Goal: Use online tool/utility: Utilize a website feature to perform a specific function

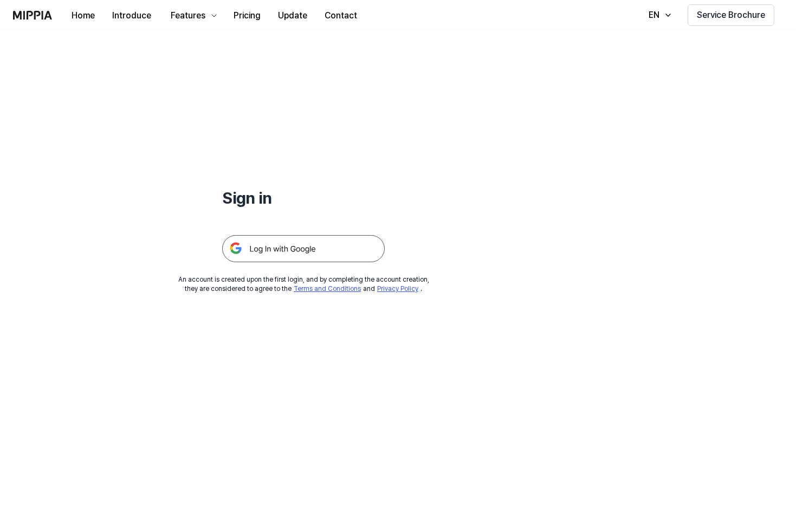
click at [331, 292] on div "Sign in An account is created upon the first login, and by completing the accou…" at bounding box center [303, 161] width 607 height 263
click at [322, 262] on img at bounding box center [303, 248] width 162 height 27
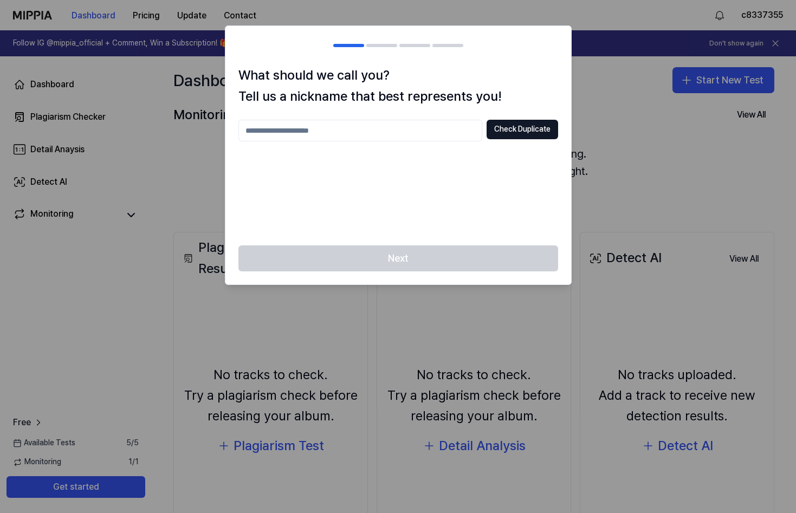
click at [381, 153] on div "Check Duplicate" at bounding box center [398, 176] width 320 height 113
click at [374, 141] on input "text" at bounding box center [360, 131] width 244 height 22
type input "*******"
click at [518, 139] on button "Check Duplicate" at bounding box center [521, 129] width 71 height 19
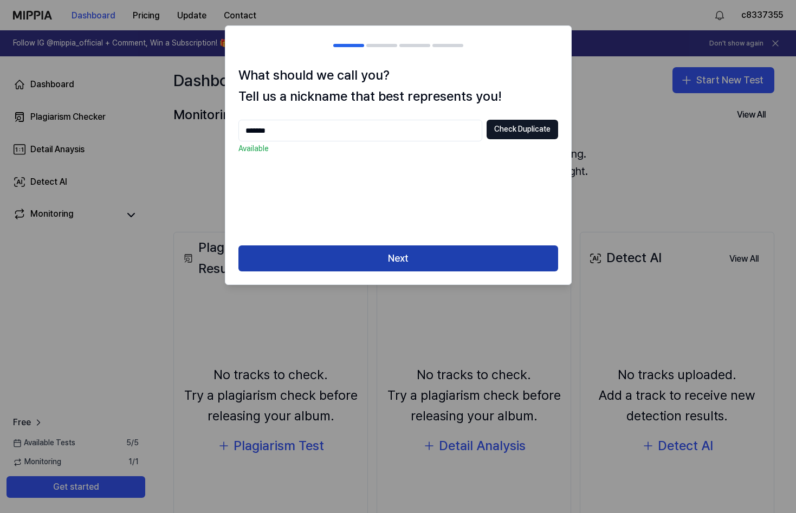
click at [408, 271] on button "Next" at bounding box center [398, 258] width 320 height 26
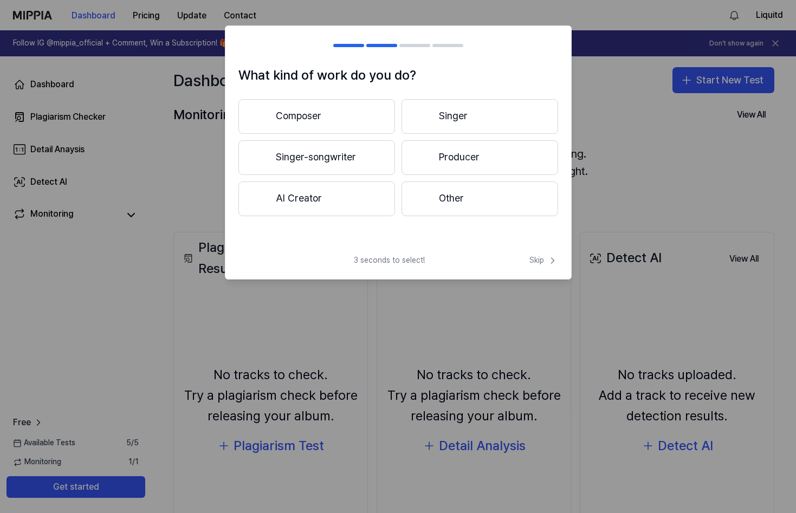
click at [330, 208] on button "AI Creator" at bounding box center [316, 198] width 157 height 35
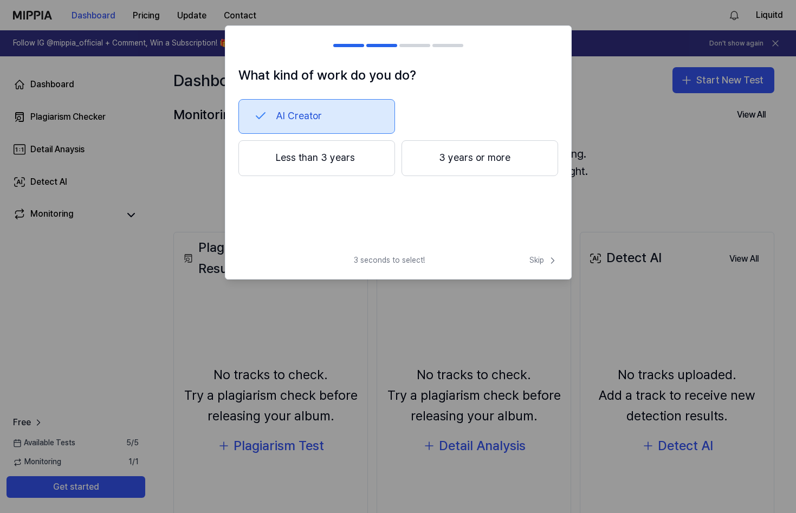
click at [329, 176] on button "Less than 3 years" at bounding box center [316, 158] width 157 height 36
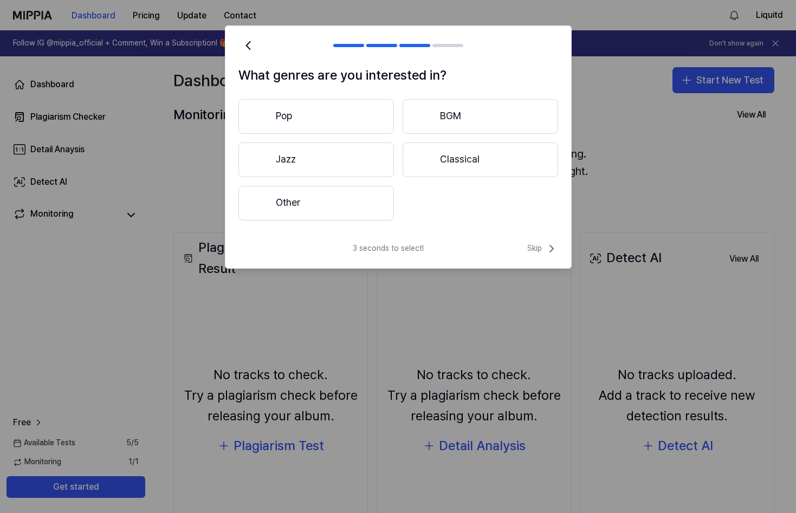
click at [341, 217] on button "Other" at bounding box center [315, 203] width 155 height 35
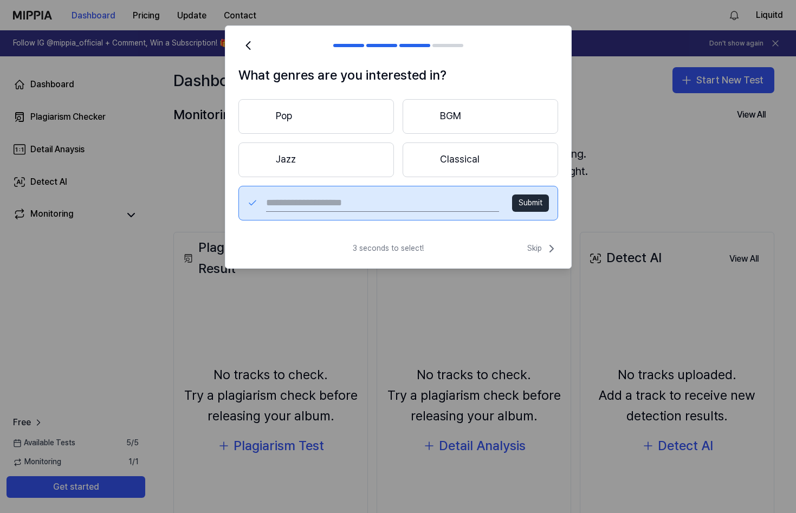
click at [378, 212] on input "text" at bounding box center [382, 202] width 232 height 17
type input "******"
click at [528, 212] on button "Submit" at bounding box center [530, 202] width 37 height 17
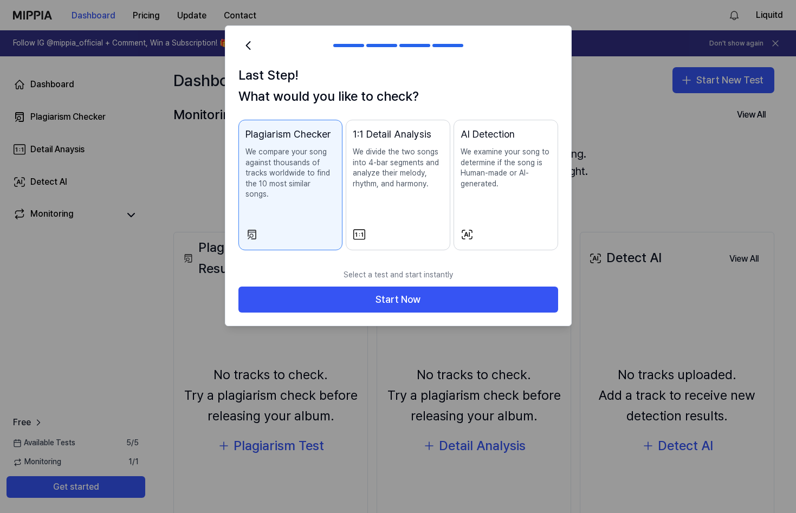
click at [384, 188] on p "We divide the two songs into 4-bar segments and analyze their melody, rhythm, a…" at bounding box center [398, 168] width 90 height 42
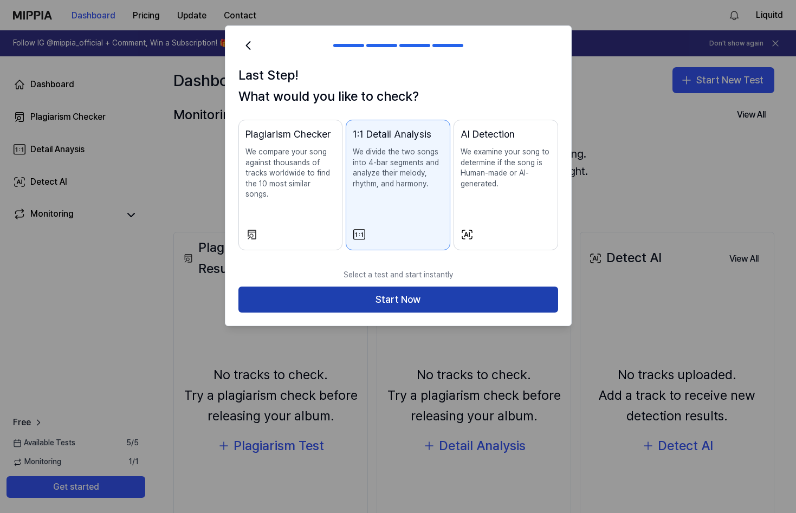
click at [431, 313] on button "Start Now" at bounding box center [398, 300] width 320 height 26
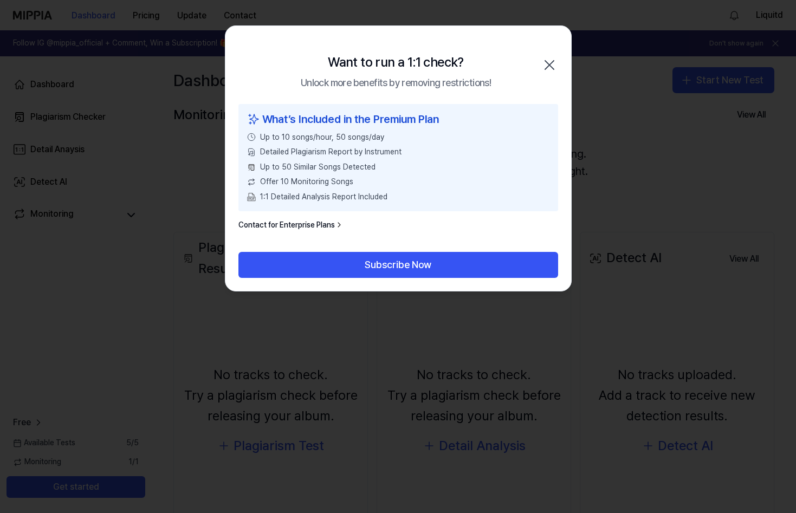
click at [538, 69] on div "Want to run a 1:1 check? Unlock more benefits by removing restrictions! Close" at bounding box center [398, 64] width 346 height 77
click at [551, 71] on icon "button" at bounding box center [549, 64] width 17 height 17
